Goal: Find specific page/section: Find specific page/section

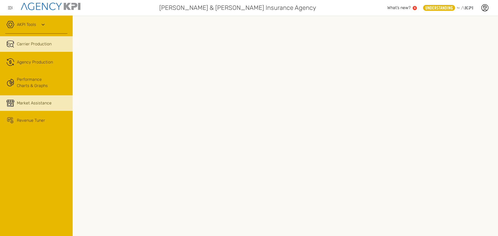
click at [31, 106] on span "Market Assistance" at bounding box center [34, 103] width 35 height 6
